Goal: Task Accomplishment & Management: Manage account settings

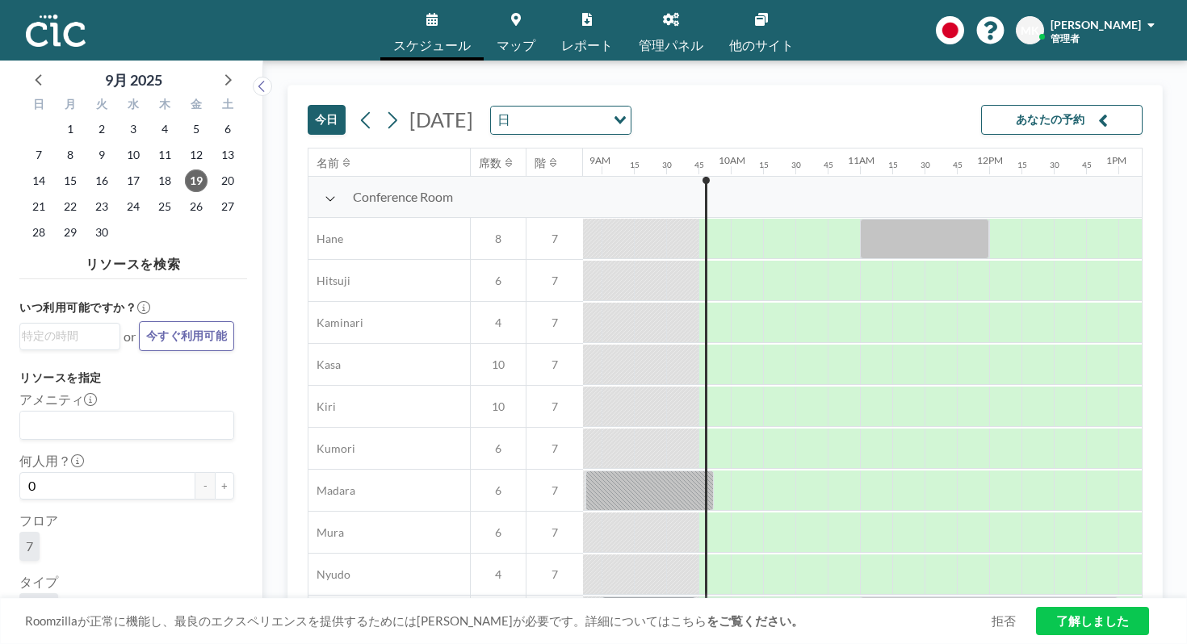
scroll to position [0, 1206]
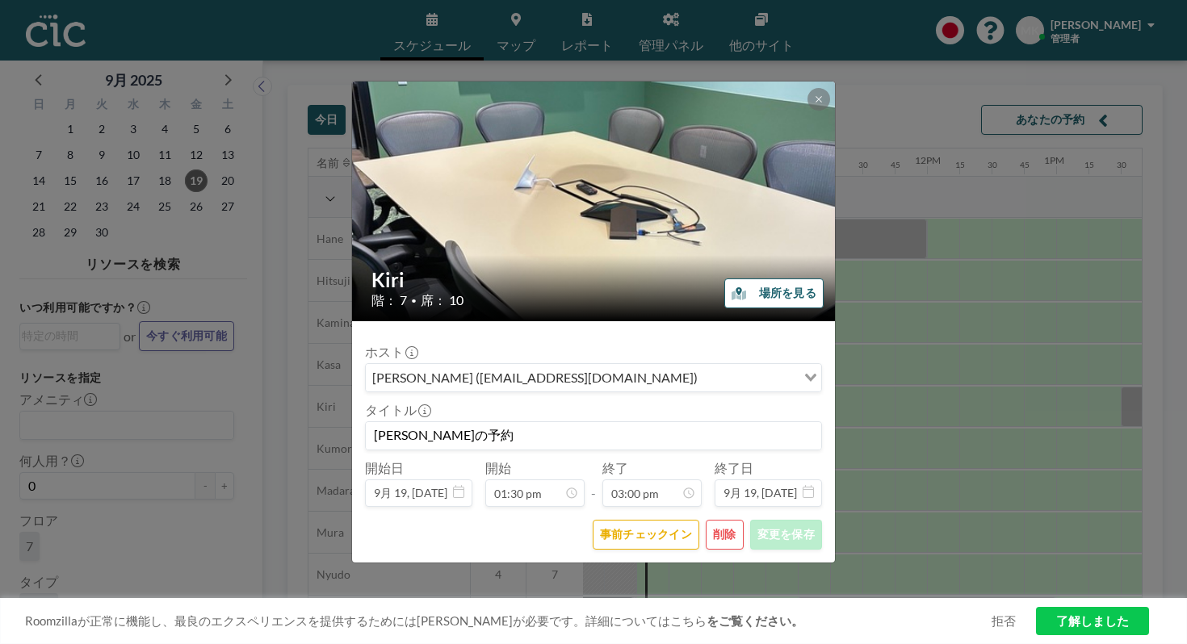
click at [561, 422] on input "[PERSON_NAME]の予約" at bounding box center [593, 435] width 455 height 27
drag, startPoint x: 501, startPoint y: 418, endPoint x: 648, endPoint y: 417, distance: 147.8
click at [648, 422] on input "[PERSON_NAME]の予約 approved by Community Team" at bounding box center [593, 435] width 455 height 27
click at [688, 422] on input "[PERSON_NAME]の予約 approved by Community Team" at bounding box center [593, 435] width 455 height 27
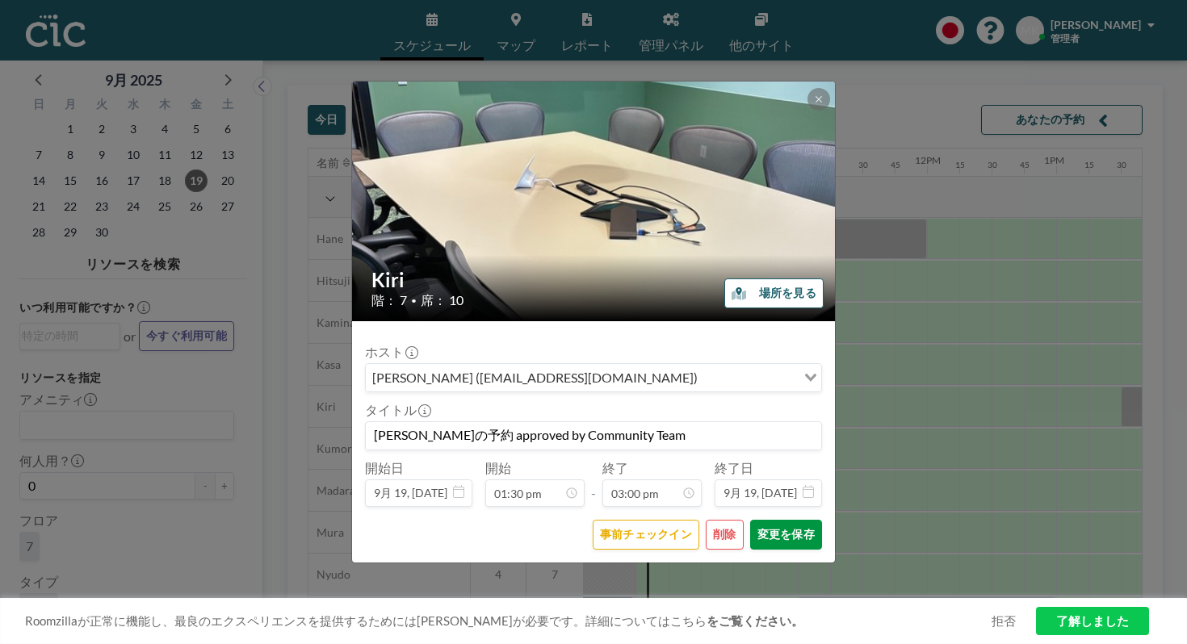
type input "[PERSON_NAME]の予約 approved by Community Team"
click at [756, 520] on button "変更を保存" at bounding box center [786, 535] width 72 height 30
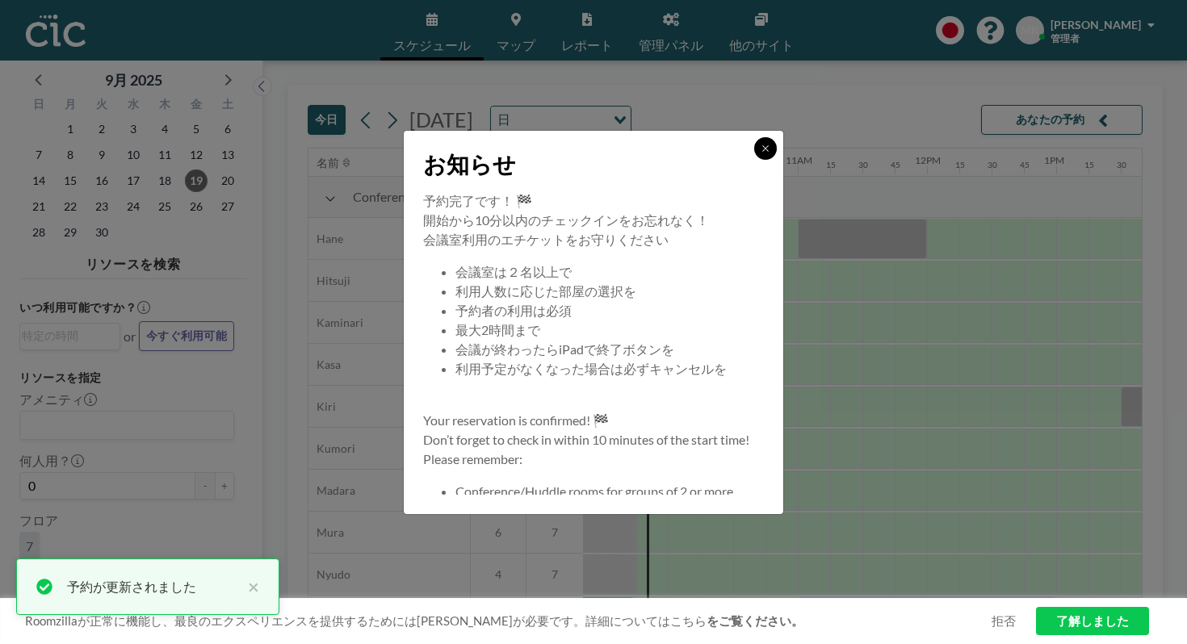
click at [761, 153] on icon at bounding box center [766, 149] width 10 height 10
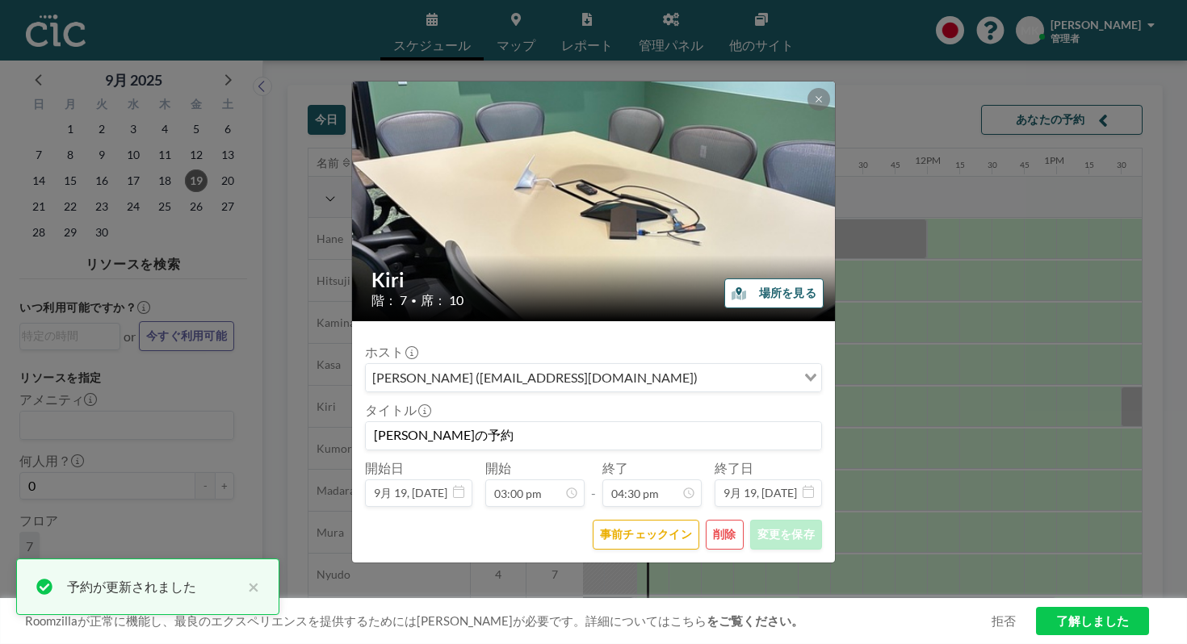
click at [594, 422] on input "[PERSON_NAME]の予約" at bounding box center [593, 435] width 455 height 27
paste input "approved by Community Team"
type input "[PERSON_NAME]の予約 approved by Community Team"
click at [763, 520] on button "変更を保存" at bounding box center [786, 535] width 72 height 30
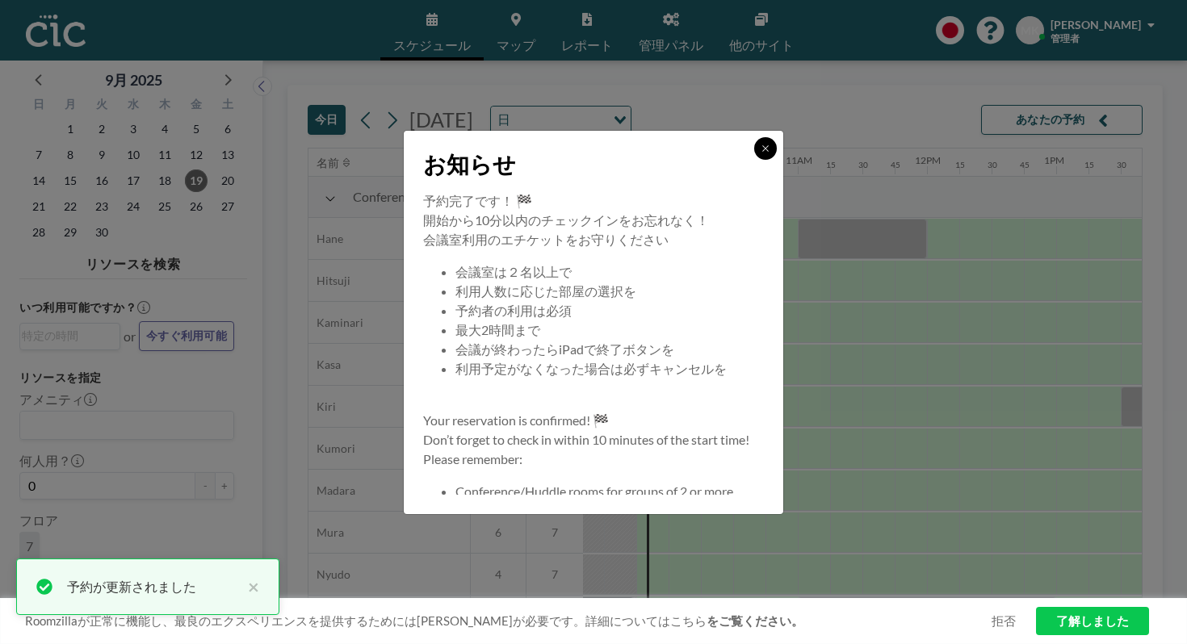
click at [761, 153] on icon at bounding box center [766, 149] width 10 height 10
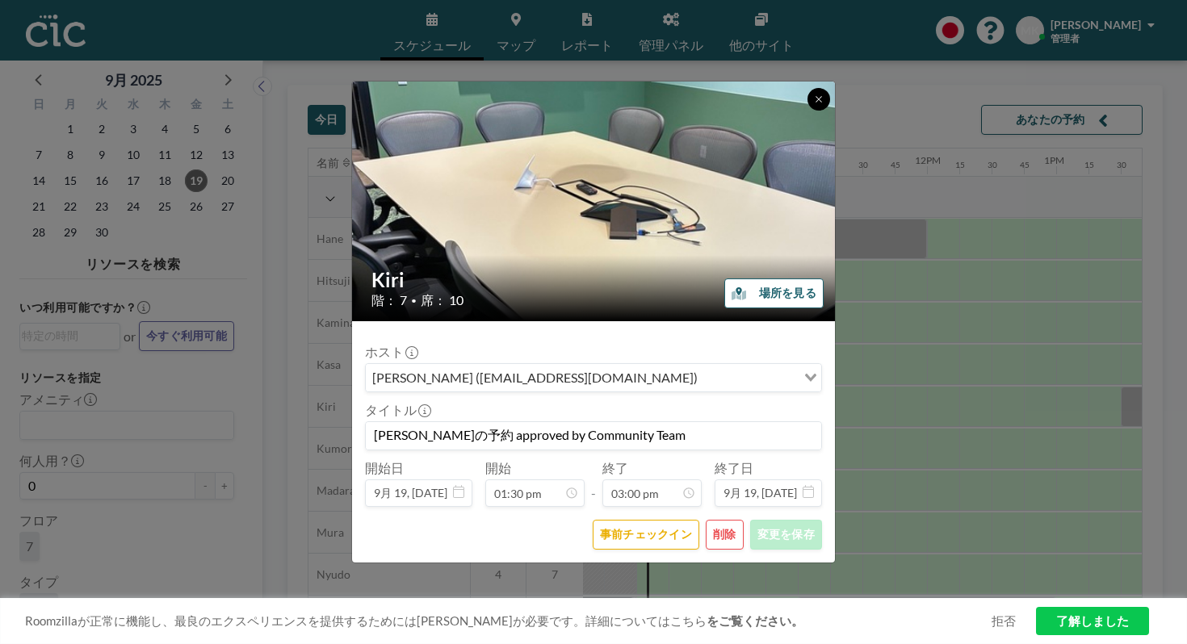
click at [814, 104] on icon at bounding box center [819, 99] width 10 height 10
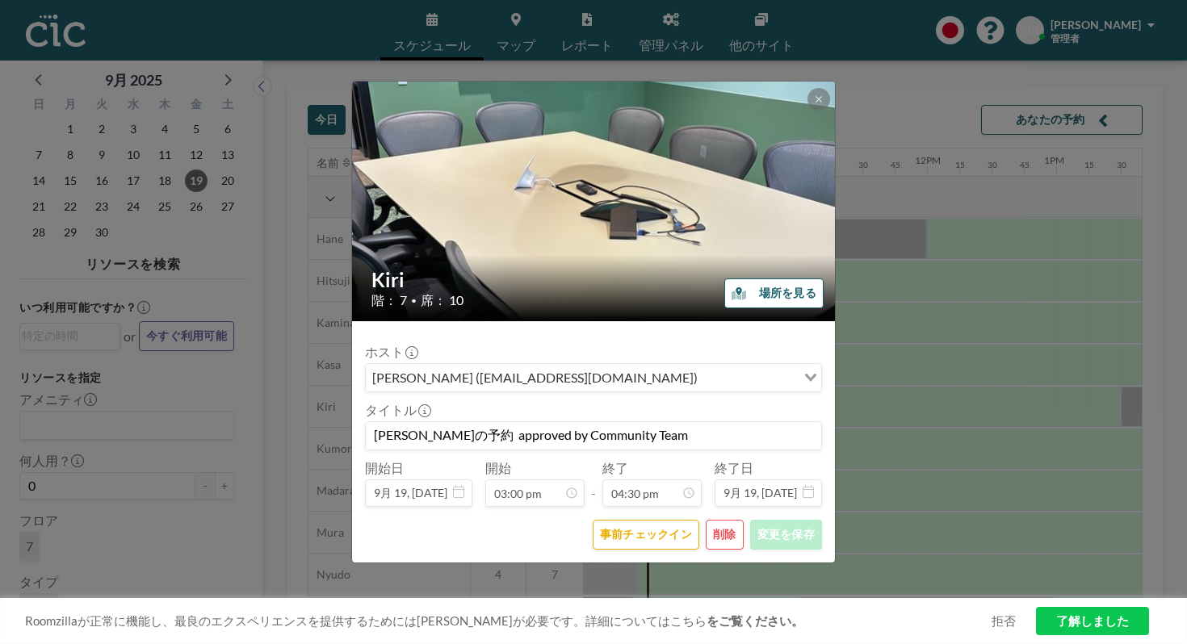
click at [766, 128] on img at bounding box center [594, 202] width 484 height 646
click at [814, 104] on icon at bounding box center [819, 99] width 10 height 10
